Goal: Task Accomplishment & Management: Use online tool/utility

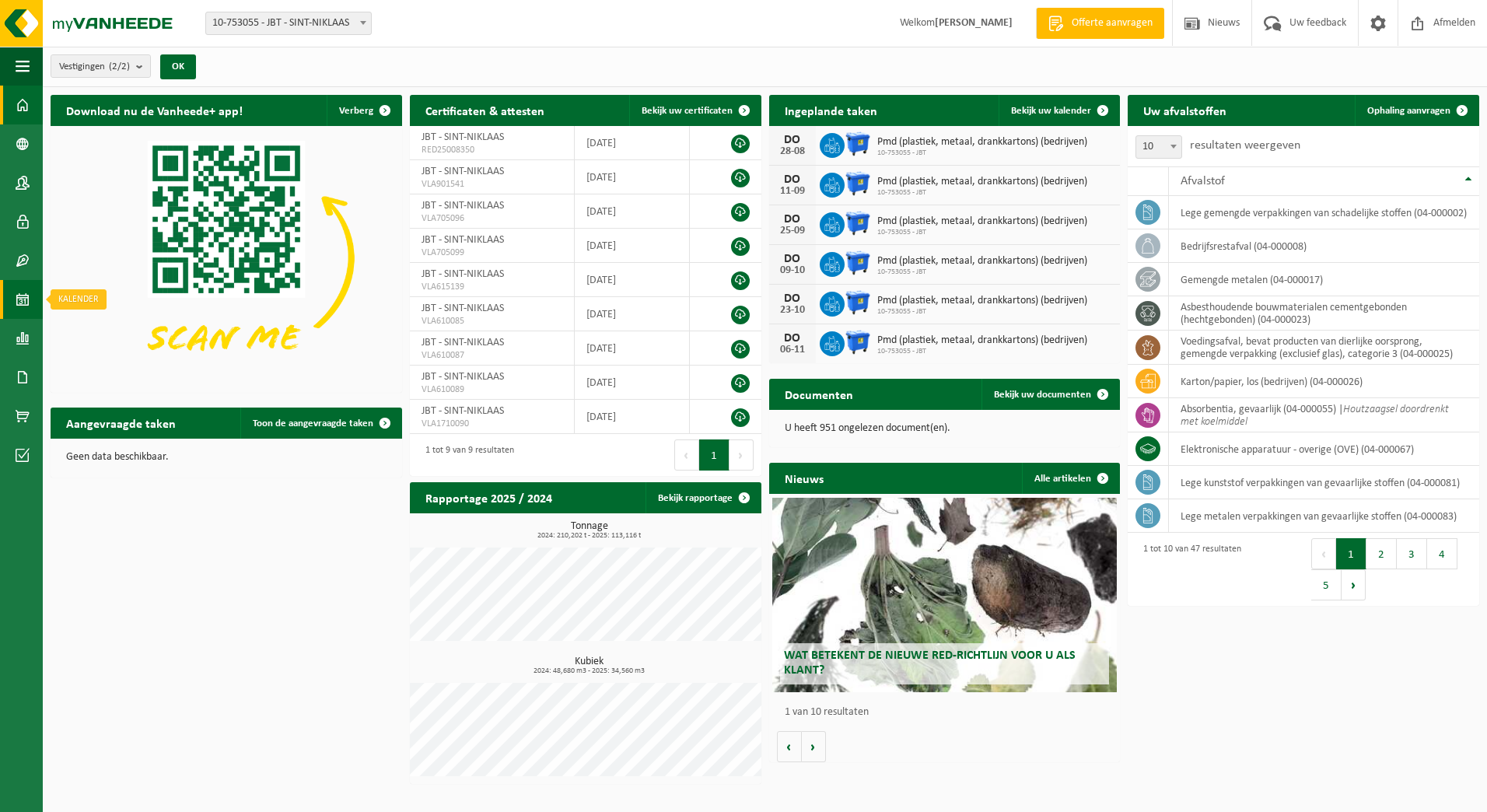
click at [21, 296] on span at bounding box center [22, 299] width 14 height 39
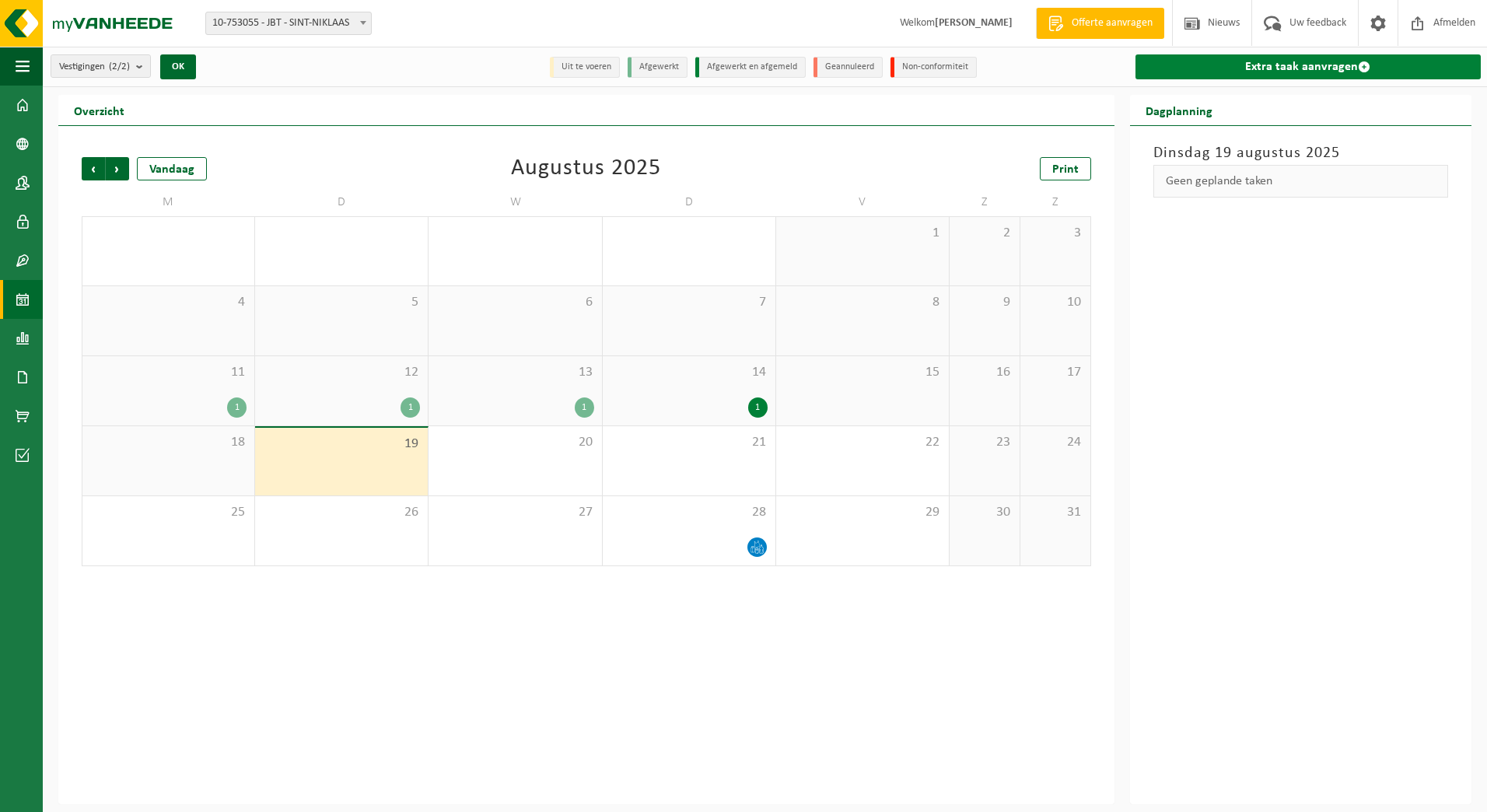
click at [1273, 58] on link "Extra taak aanvragen" at bounding box center [1308, 67] width 346 height 25
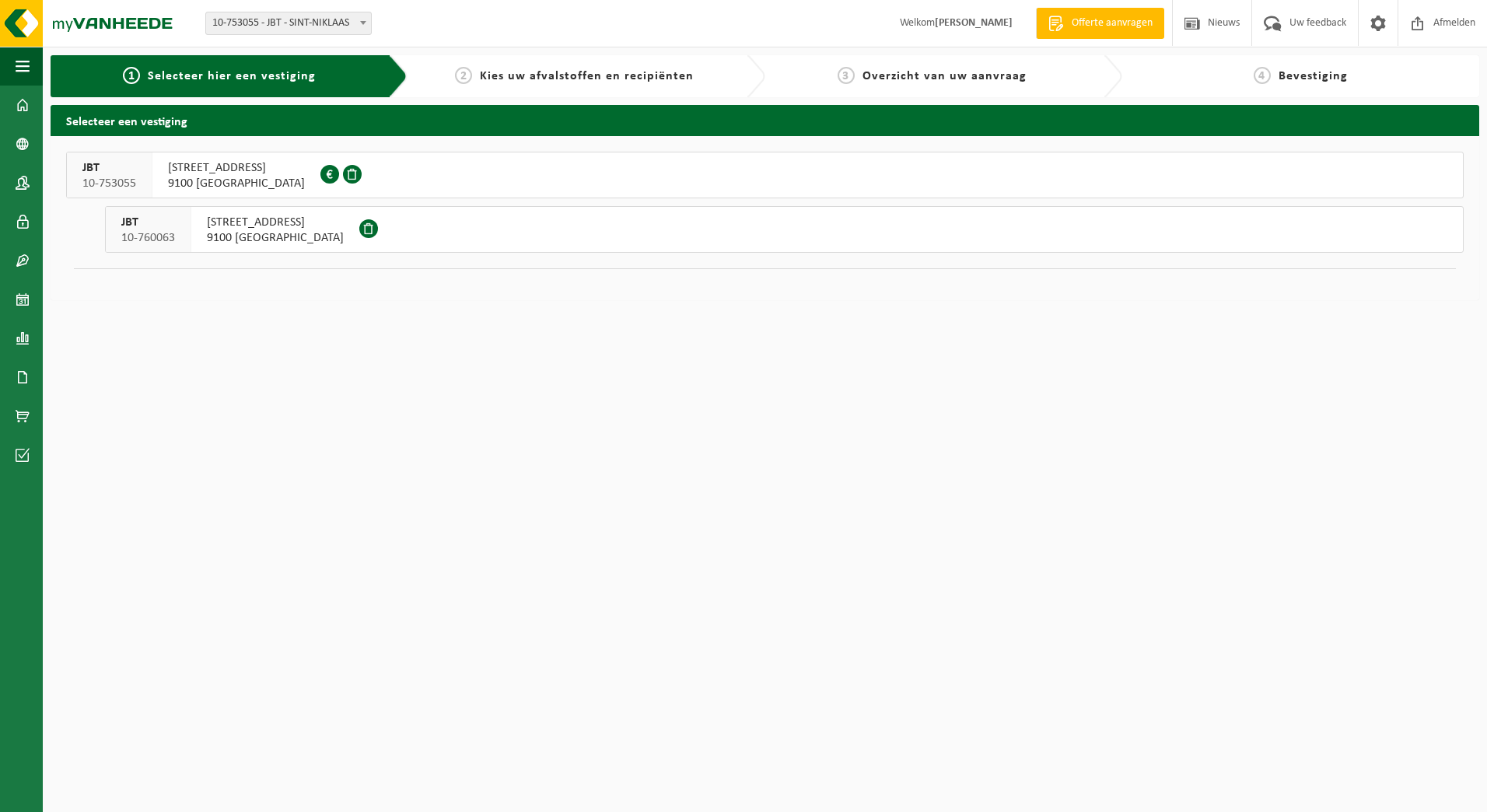
click at [135, 169] on span "JBT" at bounding box center [109, 168] width 53 height 16
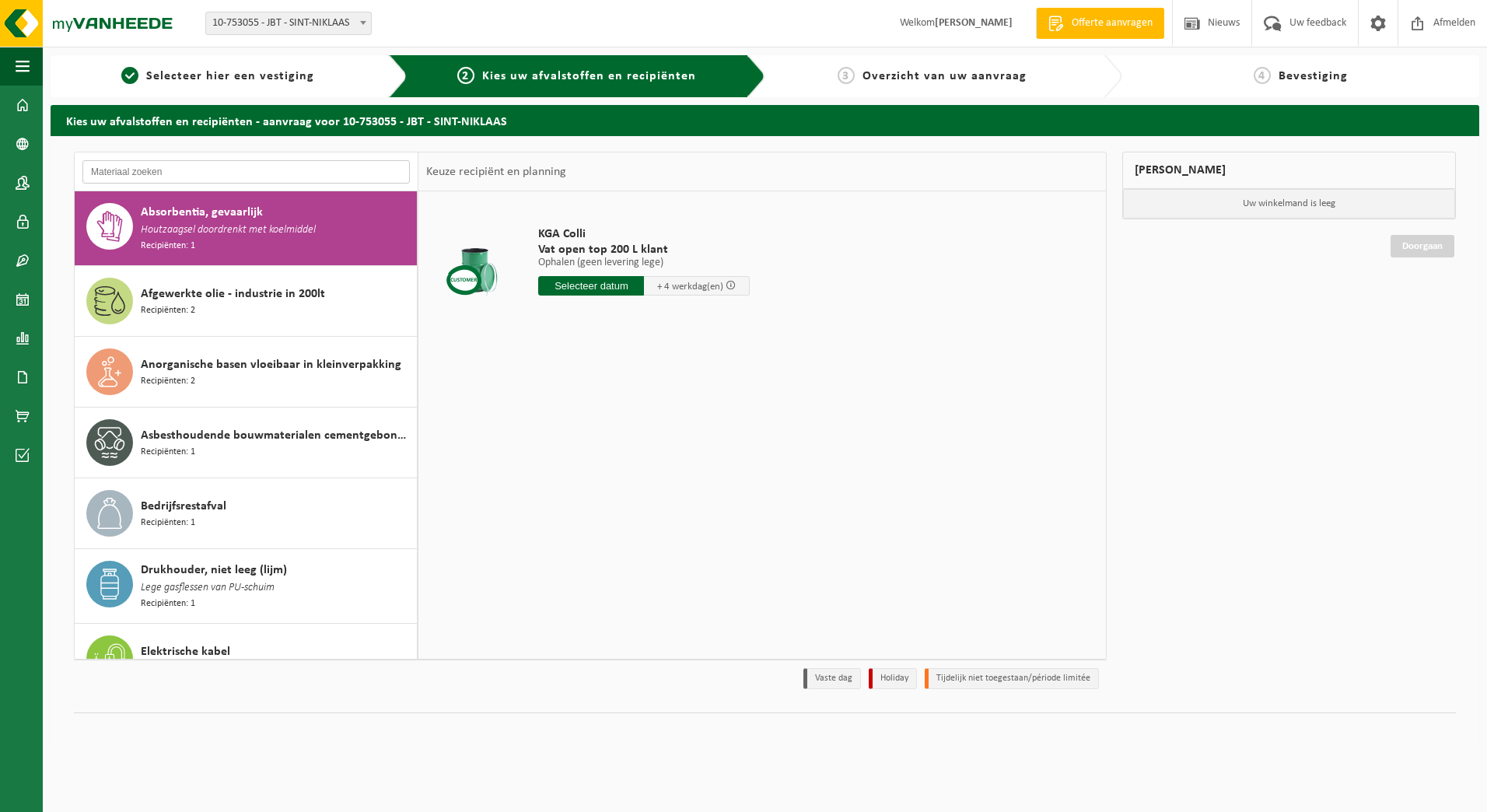
click at [211, 169] on input "text" at bounding box center [246, 172] width 328 height 23
type input "ijzer"
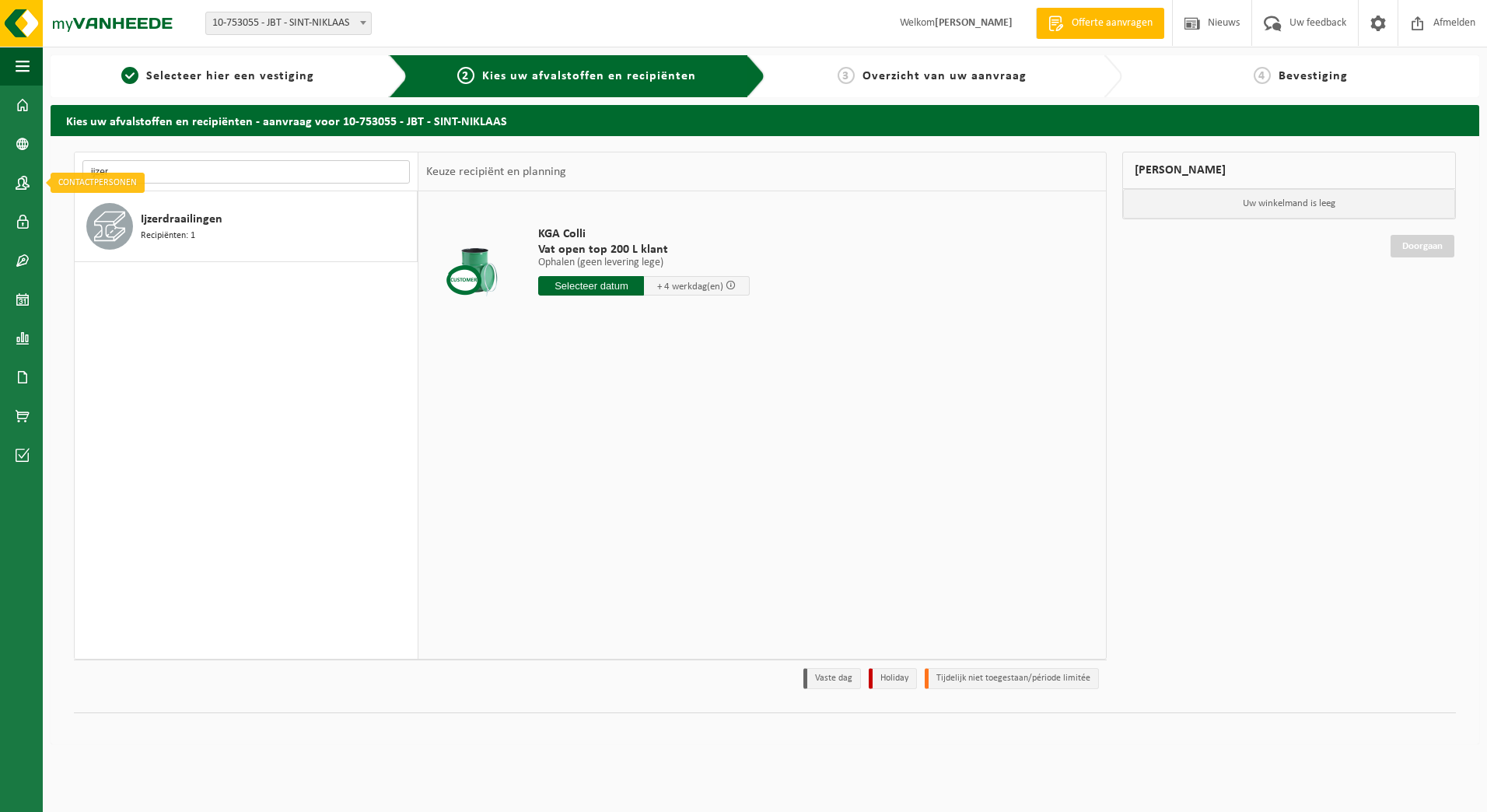
drag, startPoint x: 151, startPoint y: 173, endPoint x: 88, endPoint y: 147, distance: 68.2
click at [1, 174] on div "Navigatie Offerte aanvragen Nieuws Uw feedback Afmelden Dashboard Bedrijfsgegev…" at bounding box center [743, 379] width 1487 height 759
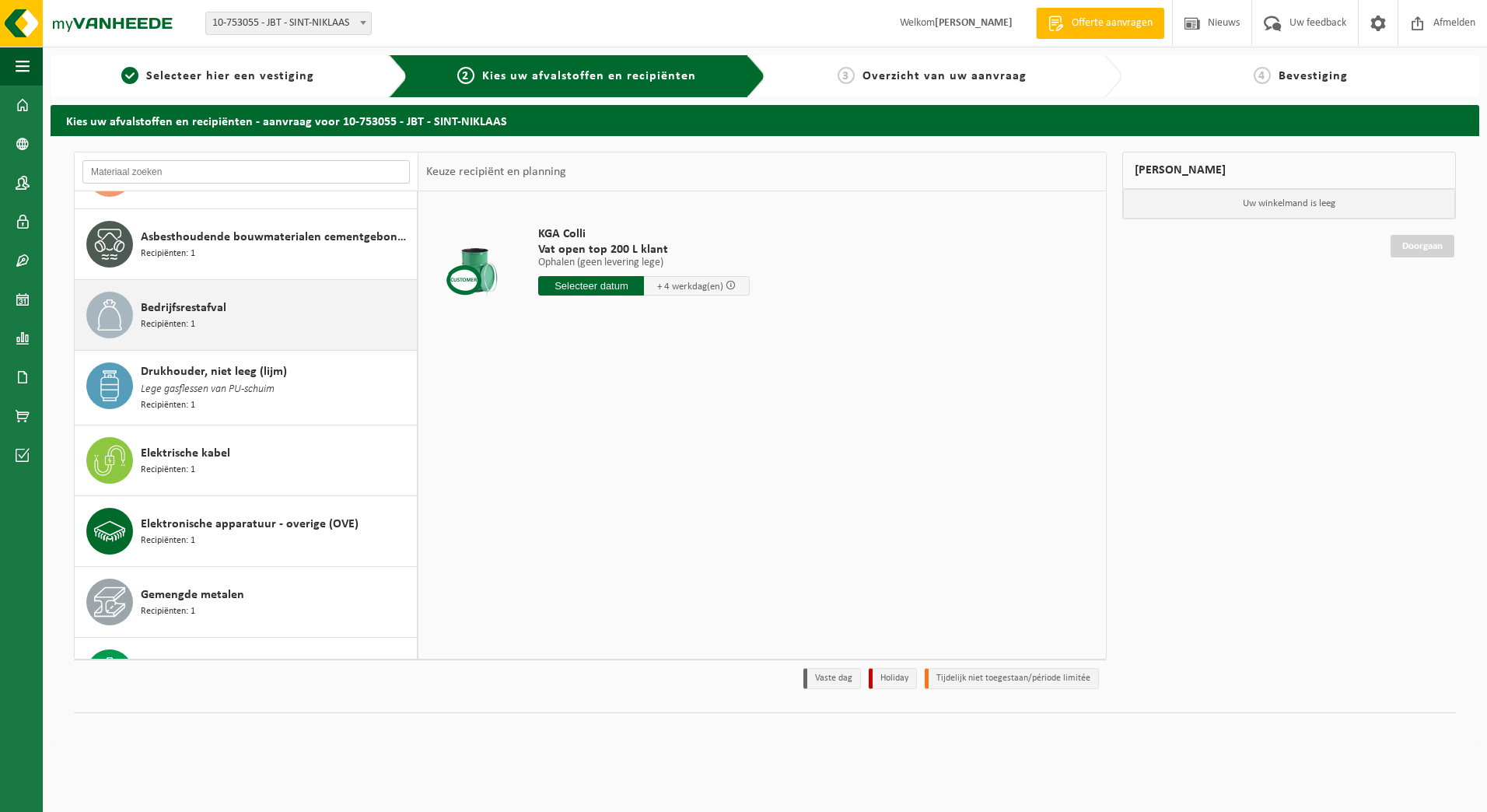
scroll to position [234, 0]
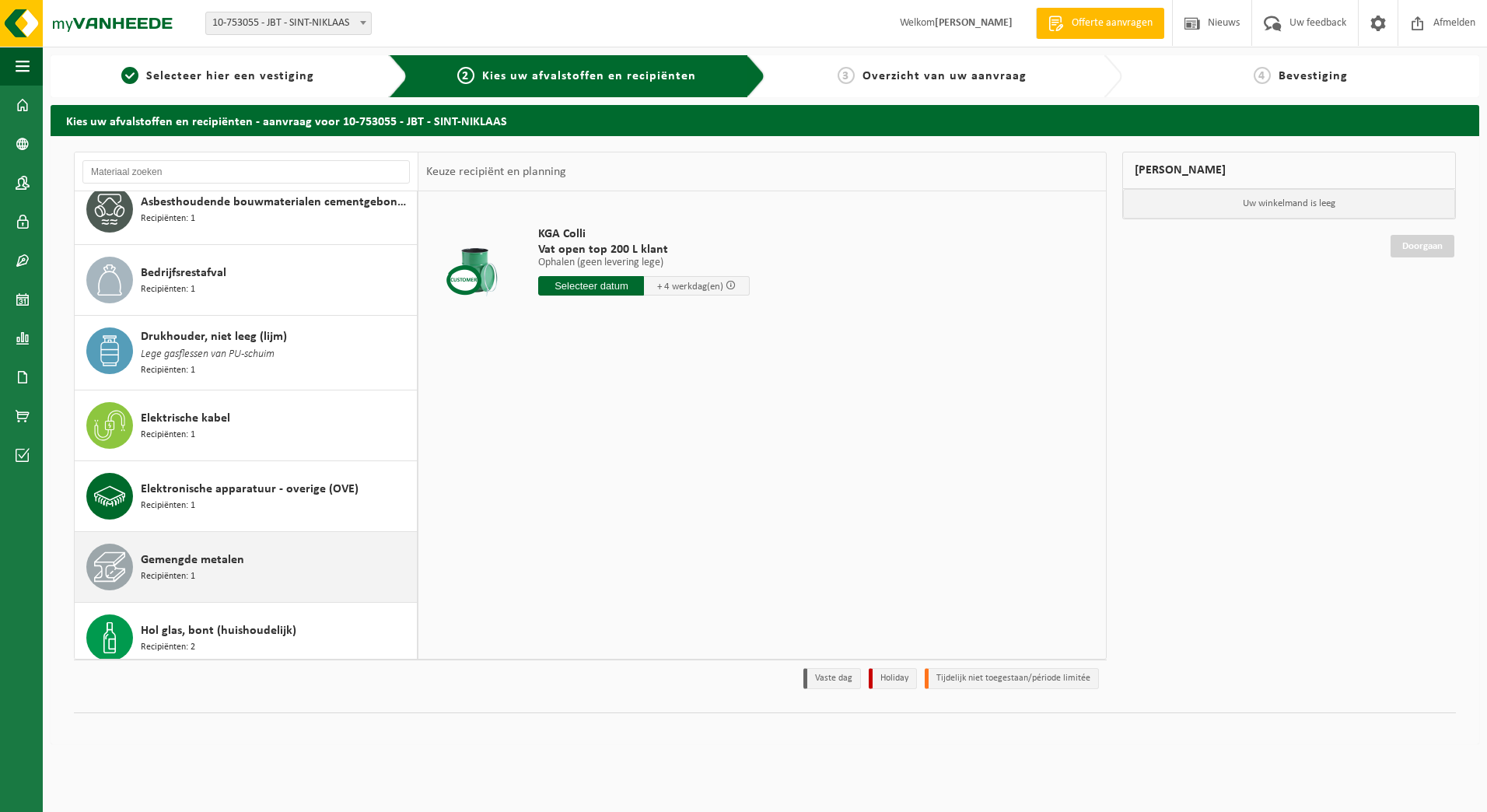
click at [178, 557] on span "Gemengde metalen" at bounding box center [193, 559] width 104 height 19
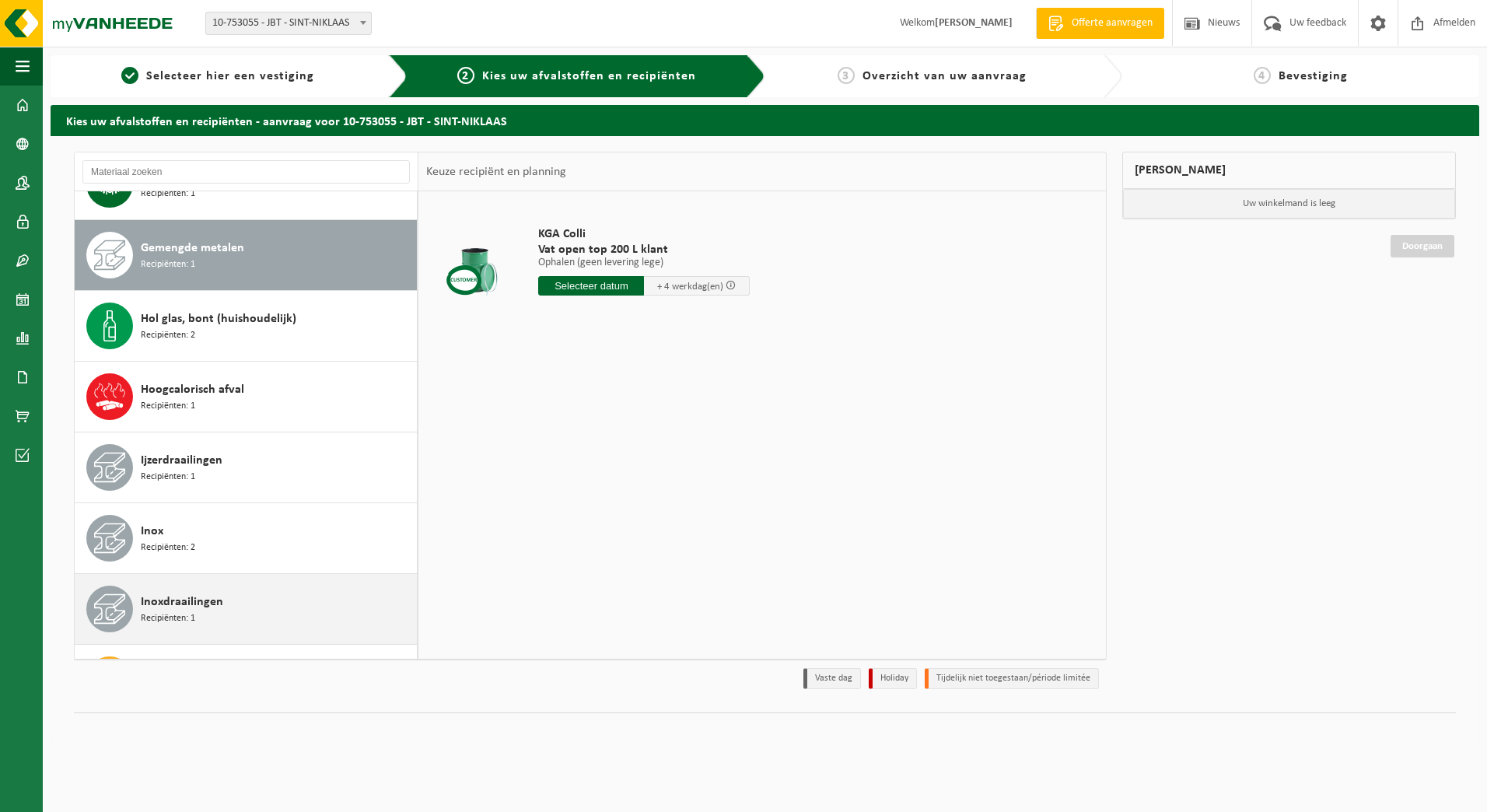
scroll to position [569, 0]
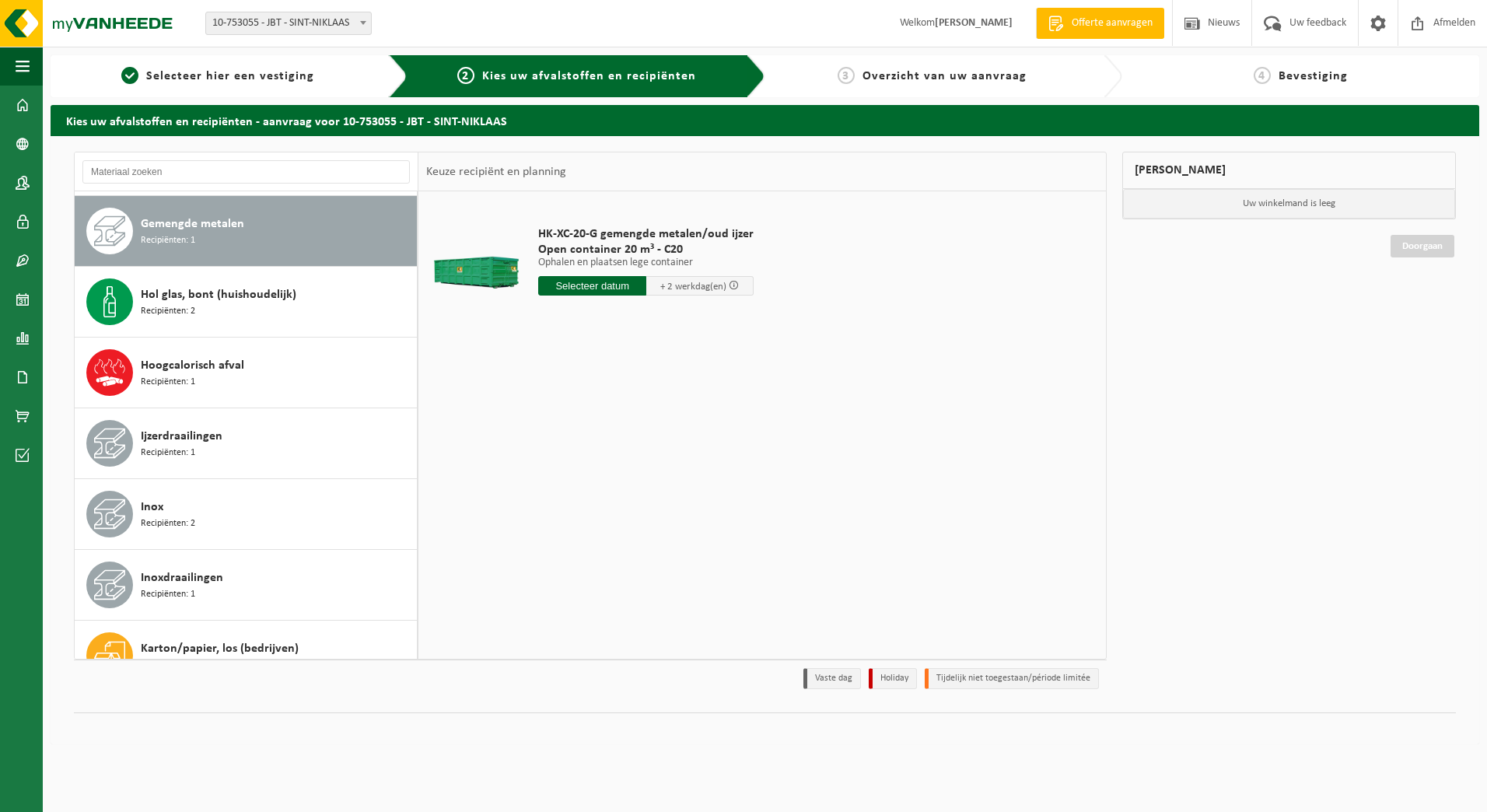
click at [579, 288] on input "text" at bounding box center [592, 285] width 108 height 20
click at [609, 444] on div "20" at bounding box center [607, 448] width 27 height 25
type input "Van 2025-08-20"
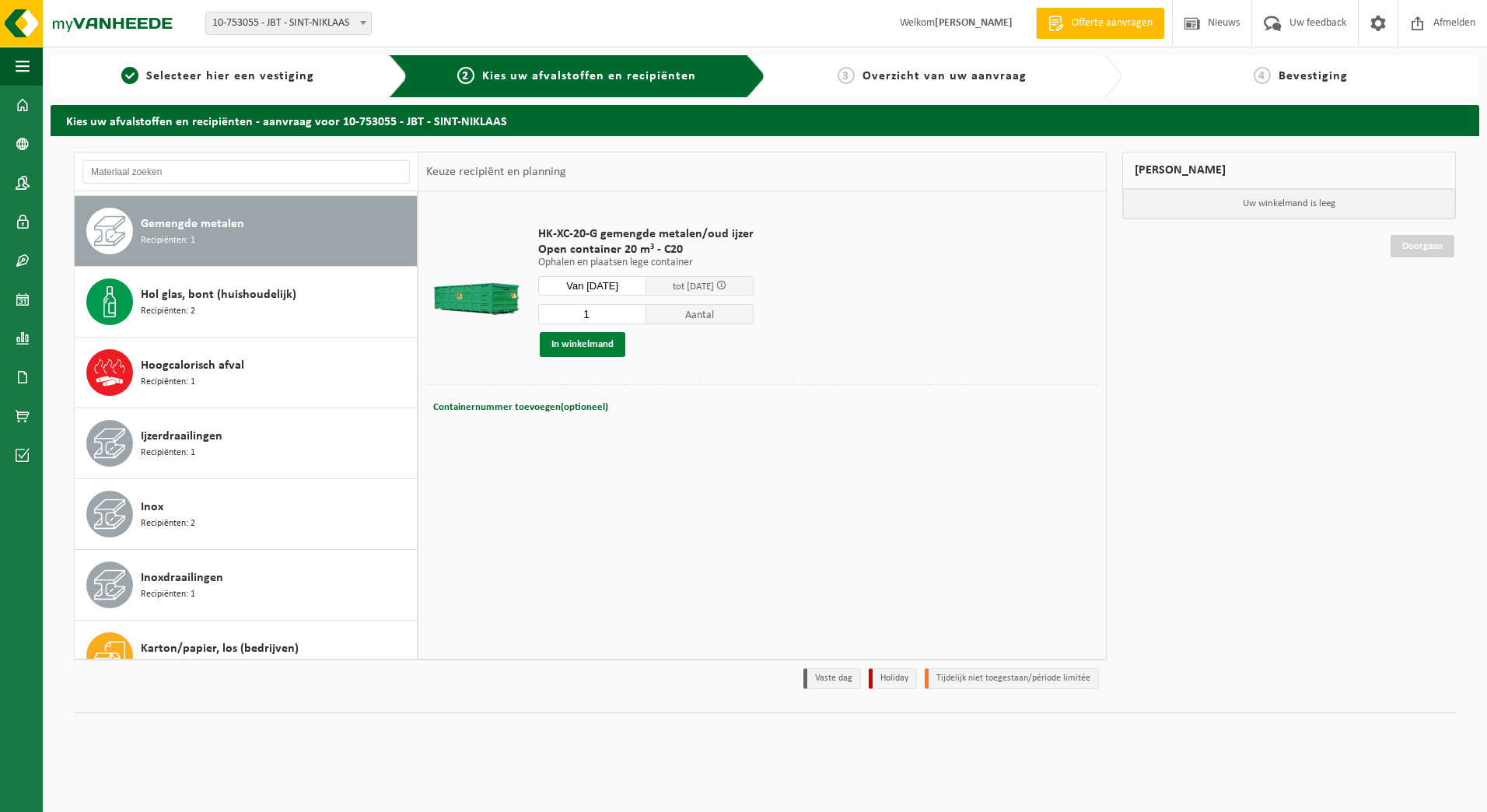
click at [577, 344] on button "In winkelmand" at bounding box center [583, 345] width 86 height 25
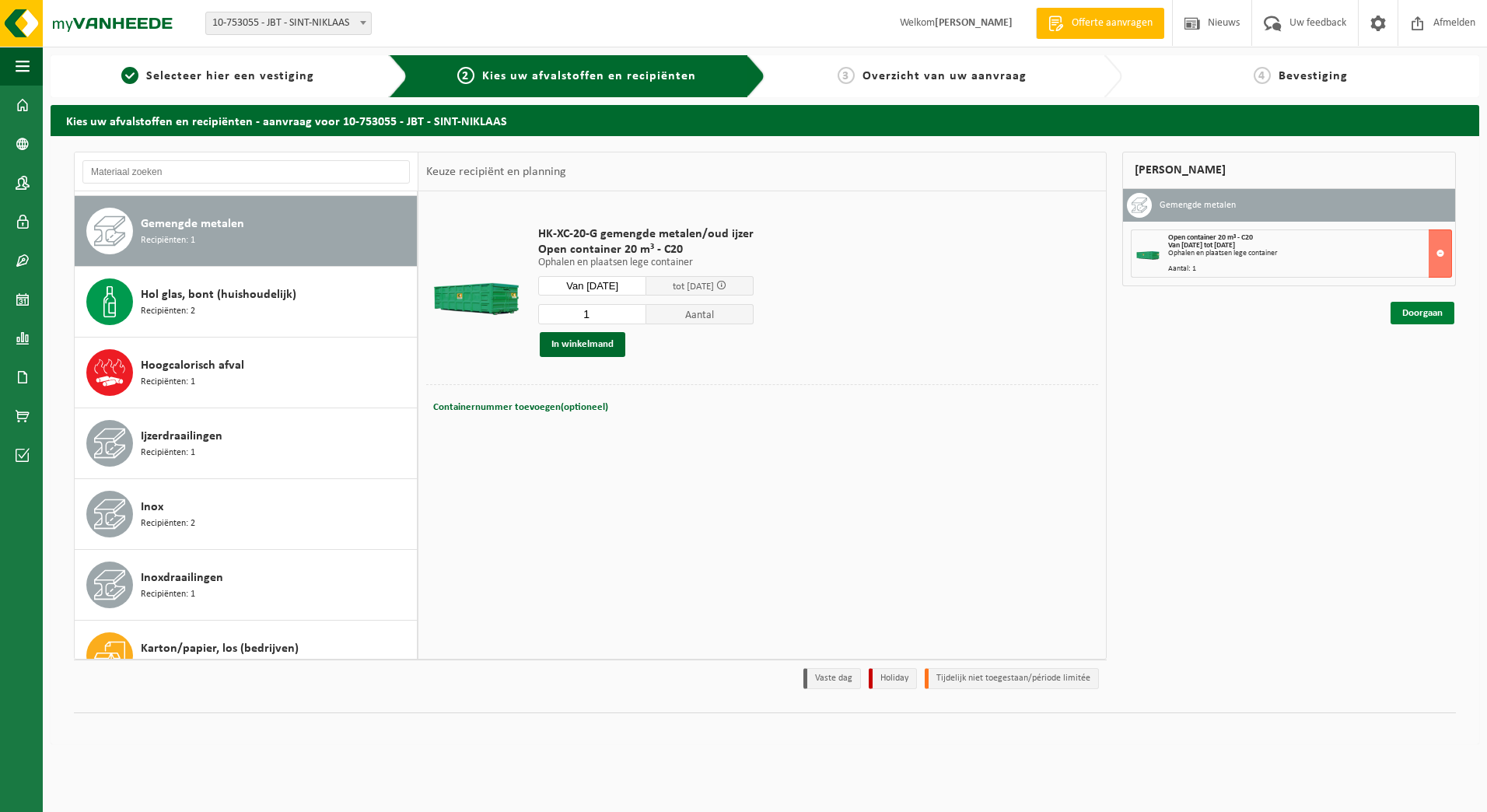
click at [1426, 317] on link "Doorgaan" at bounding box center [1422, 313] width 63 height 22
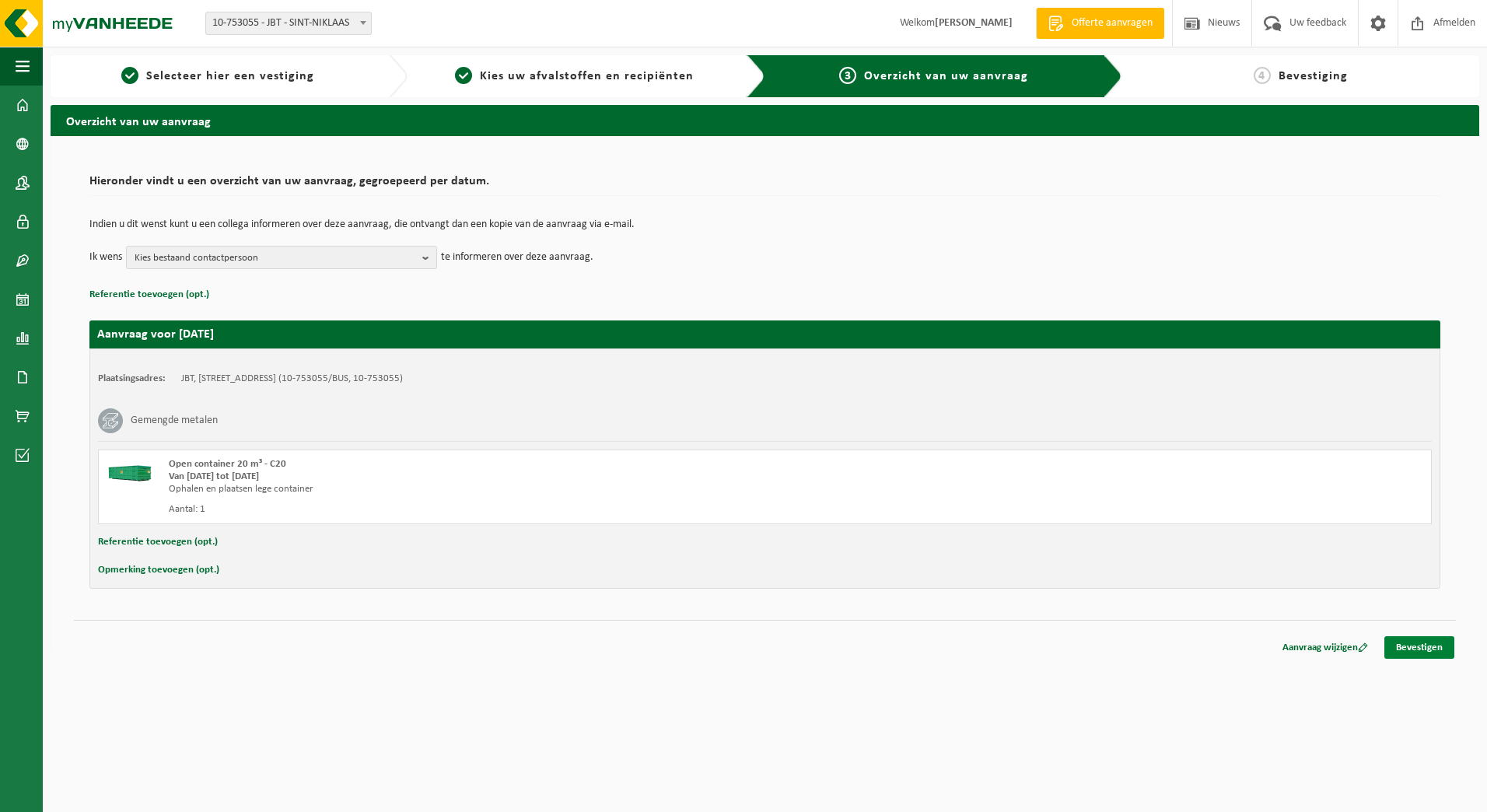
click at [1416, 648] on link "Bevestigen" at bounding box center [1419, 647] width 70 height 22
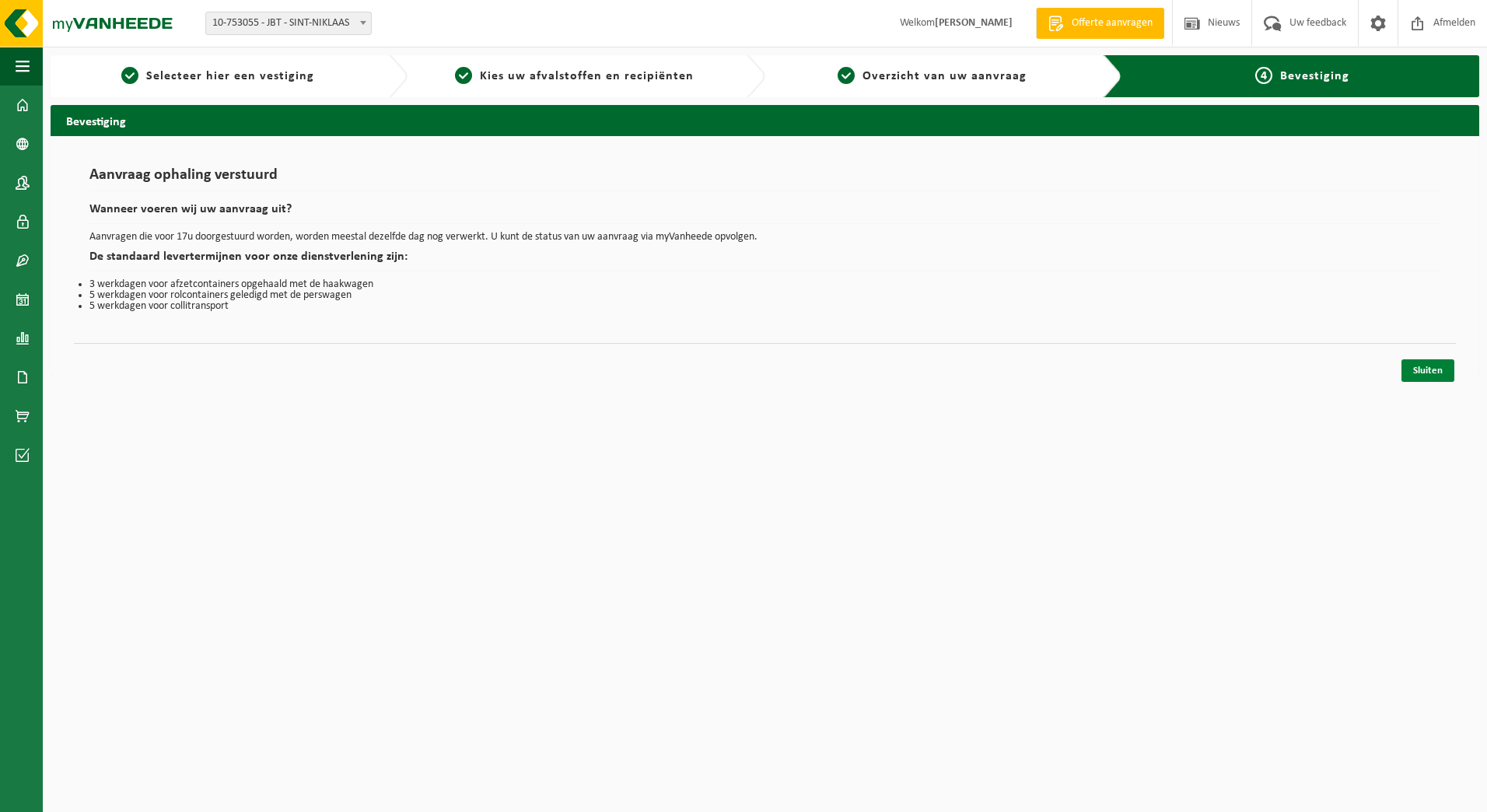
click at [1420, 372] on link "Sluiten" at bounding box center [1428, 370] width 53 height 22
